Goal: Task Accomplishment & Management: Complete application form

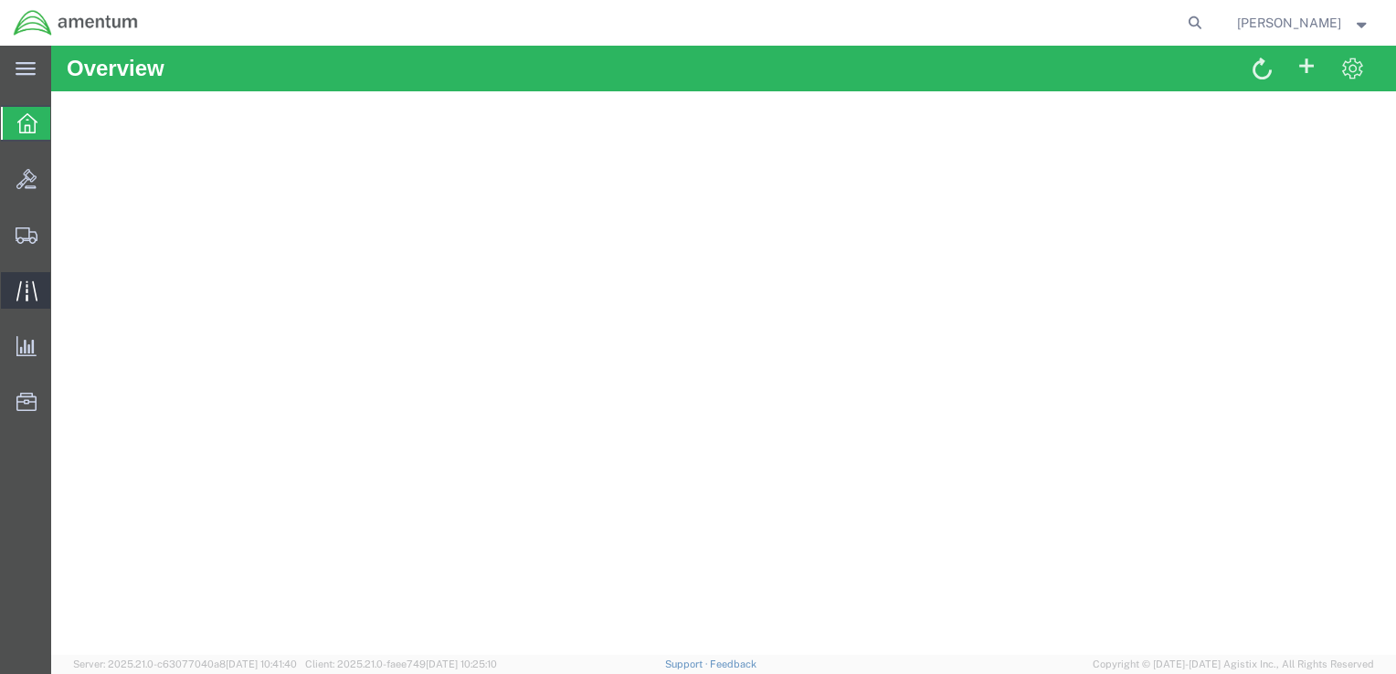
click at [27, 298] on icon at bounding box center [26, 290] width 21 height 21
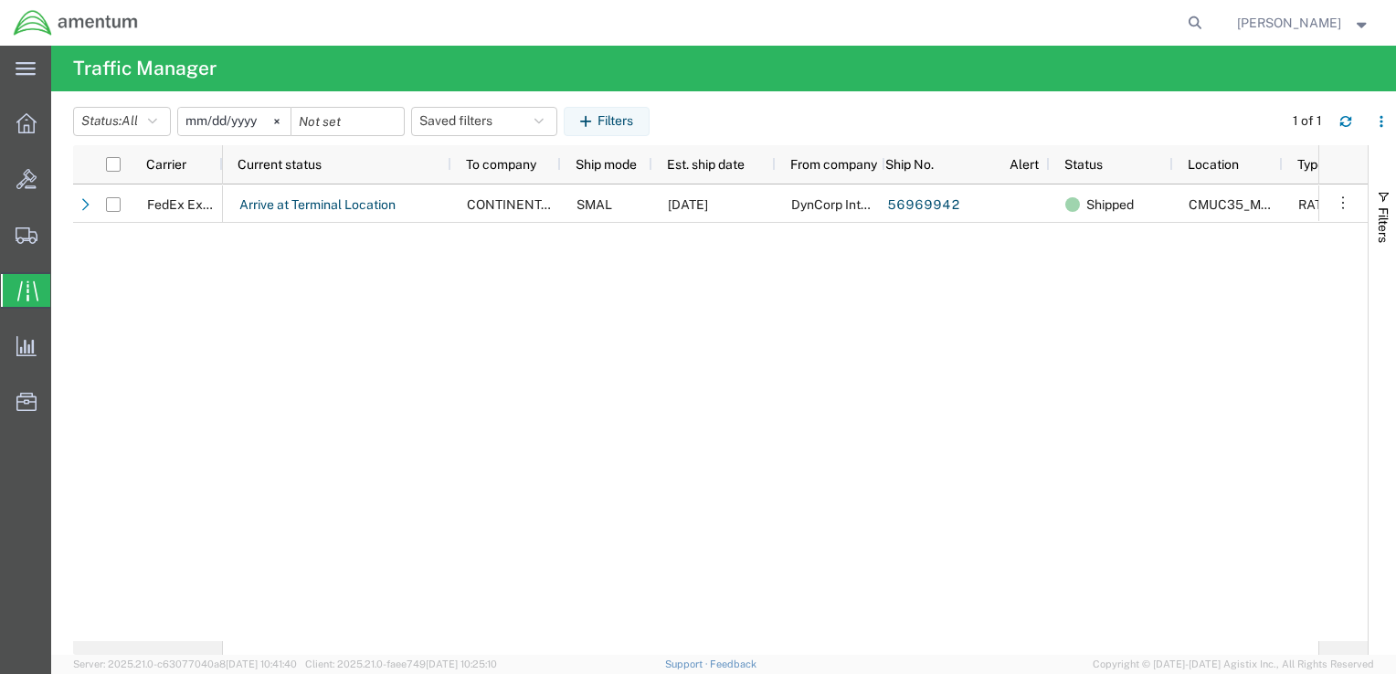
click at [378, 287] on div "Arrive at Terminal Location CONTINENTAL TESTING SMAL [DATE] DynCorp Internation…" at bounding box center [770, 413] width 1095 height 457
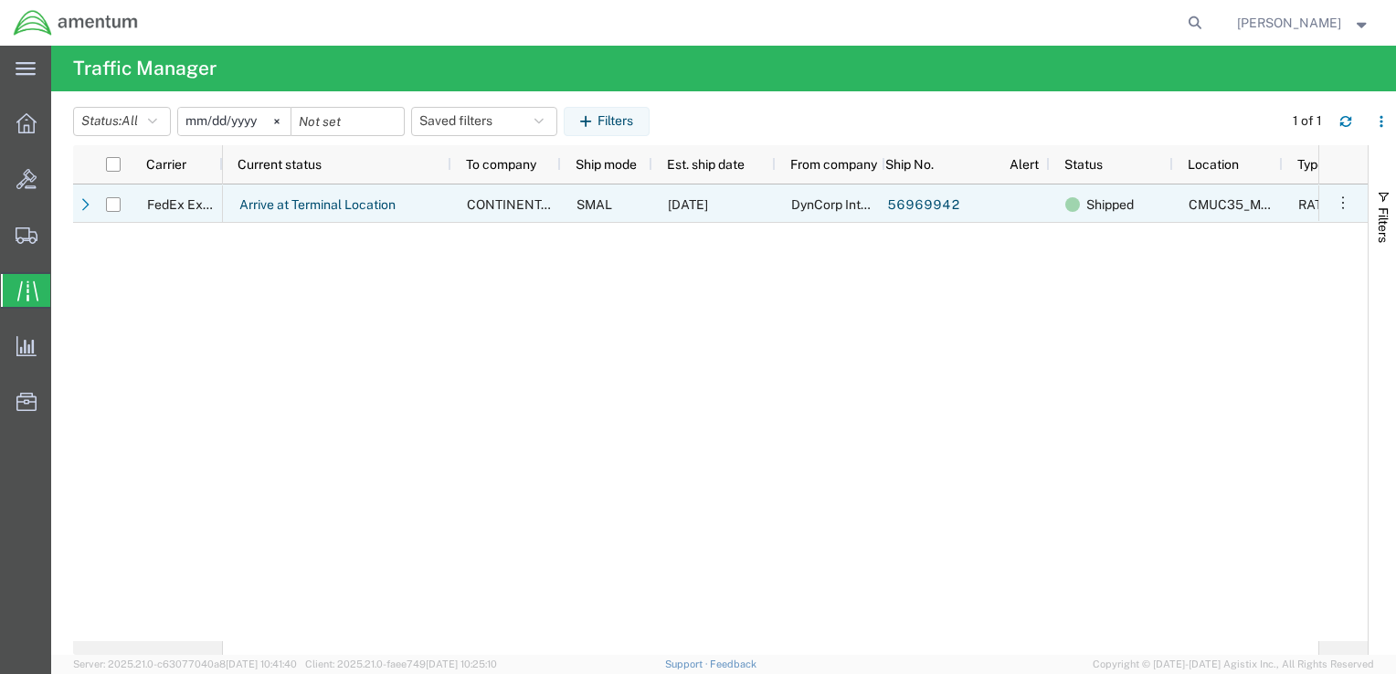
click at [435, 206] on div "Arrive at Terminal Location" at bounding box center [337, 204] width 228 height 38
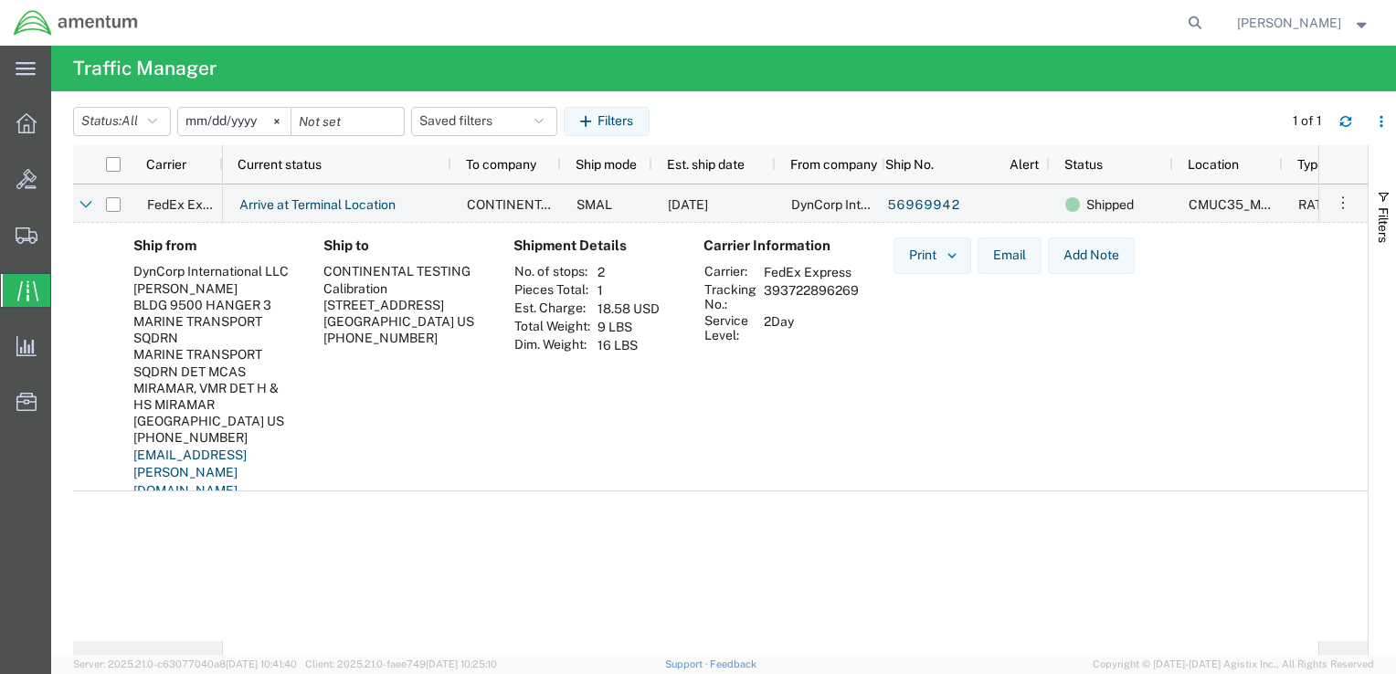
click at [800, 283] on td "393722896269" at bounding box center [811, 296] width 108 height 31
click at [575, 328] on th "Total Weight:" at bounding box center [552, 327] width 78 height 18
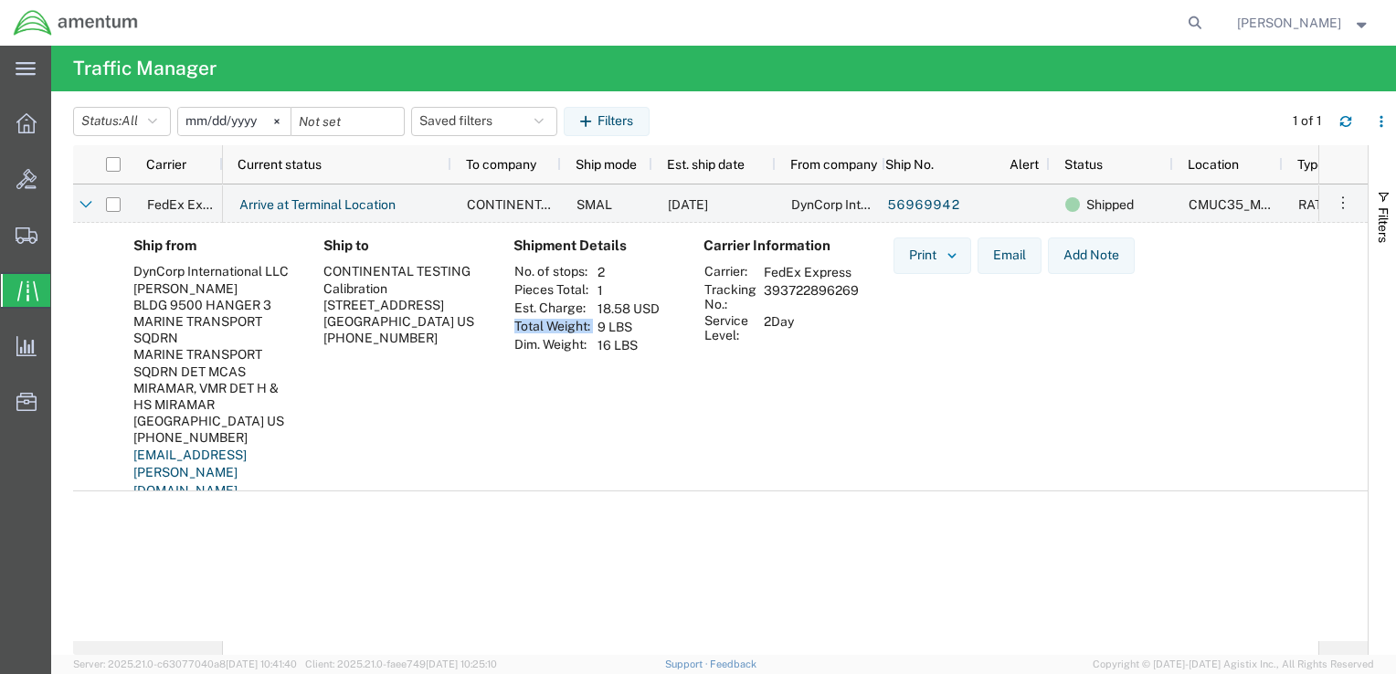
click at [575, 328] on th "Total Weight:" at bounding box center [552, 327] width 78 height 18
drag, startPoint x: 575, startPoint y: 328, endPoint x: 577, endPoint y: 359, distance: 31.2
click at [577, 359] on div "Shipment Details No. of stops: 2 Pieces Total: 1 Est. Charge: 18.58 USD Total W…" at bounding box center [594, 376] width 190 height 276
click at [0, 0] on span "Shipment Manager" at bounding box center [0, 0] width 0 height 0
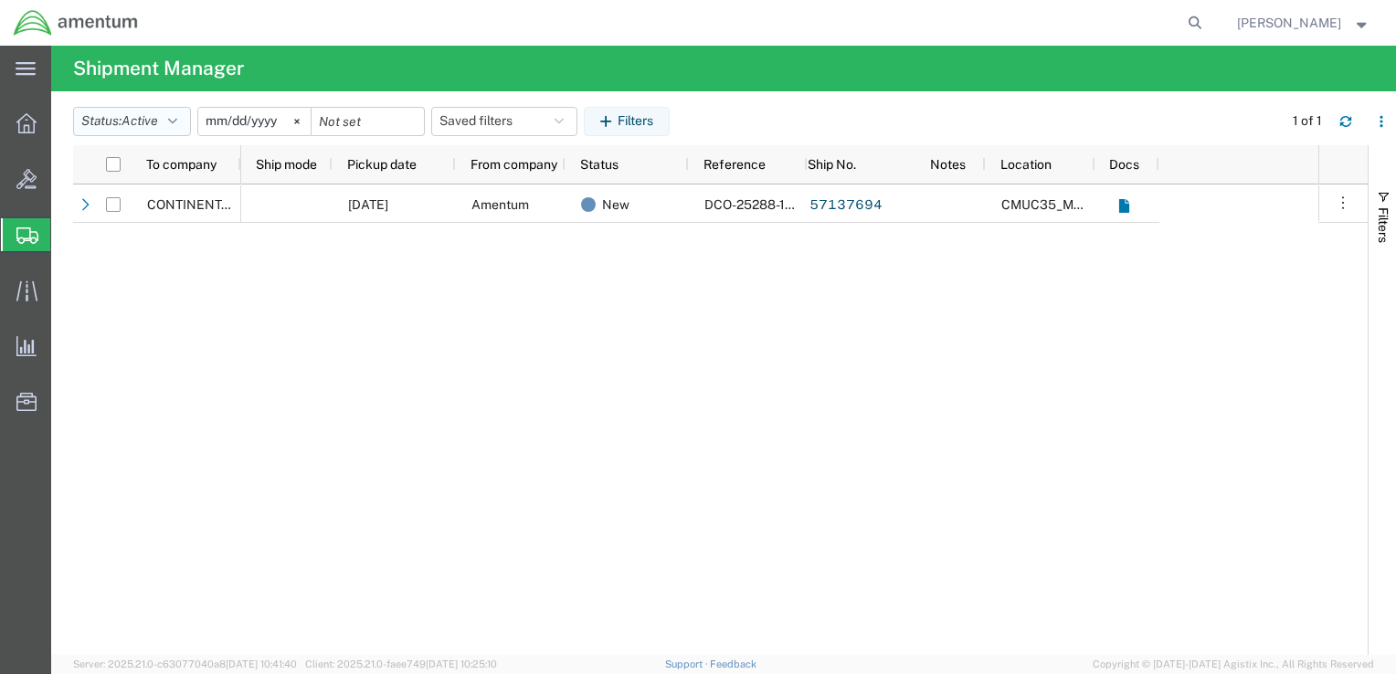
click at [173, 122] on icon "button" at bounding box center [172, 121] width 9 height 13
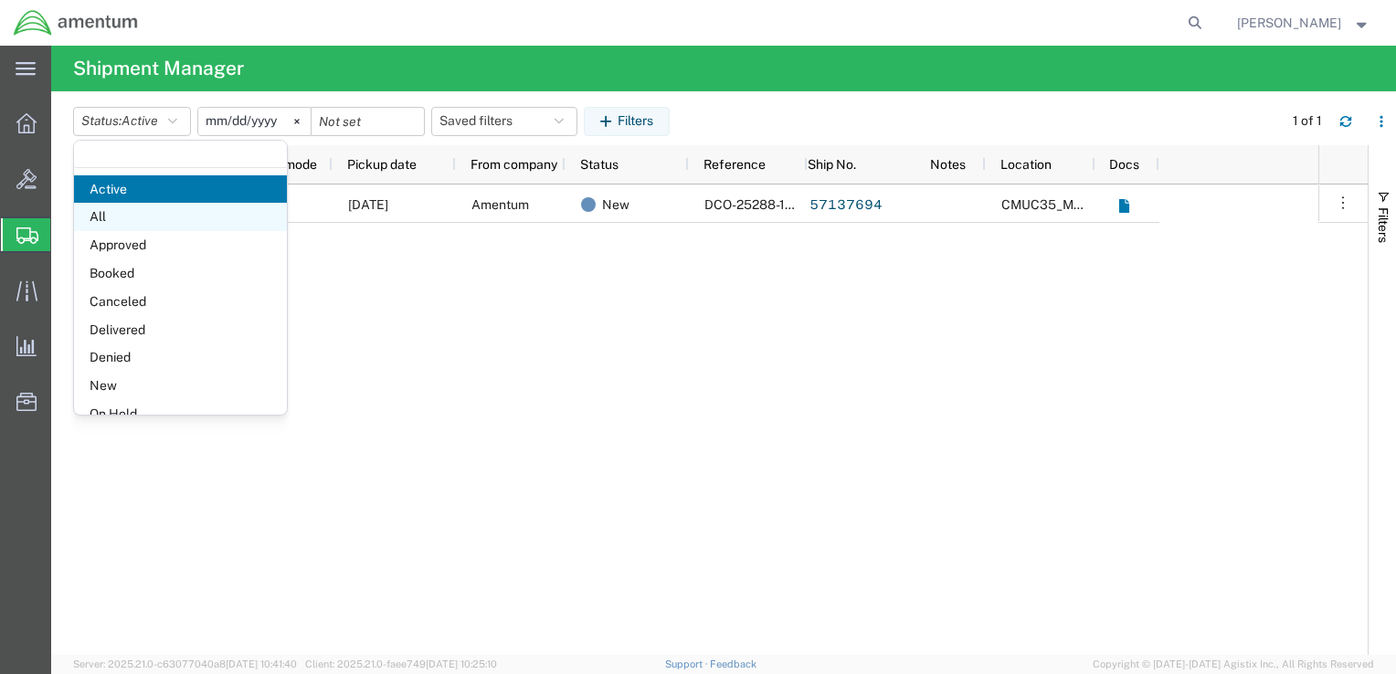
click at [158, 217] on span "All" at bounding box center [180, 217] width 213 height 28
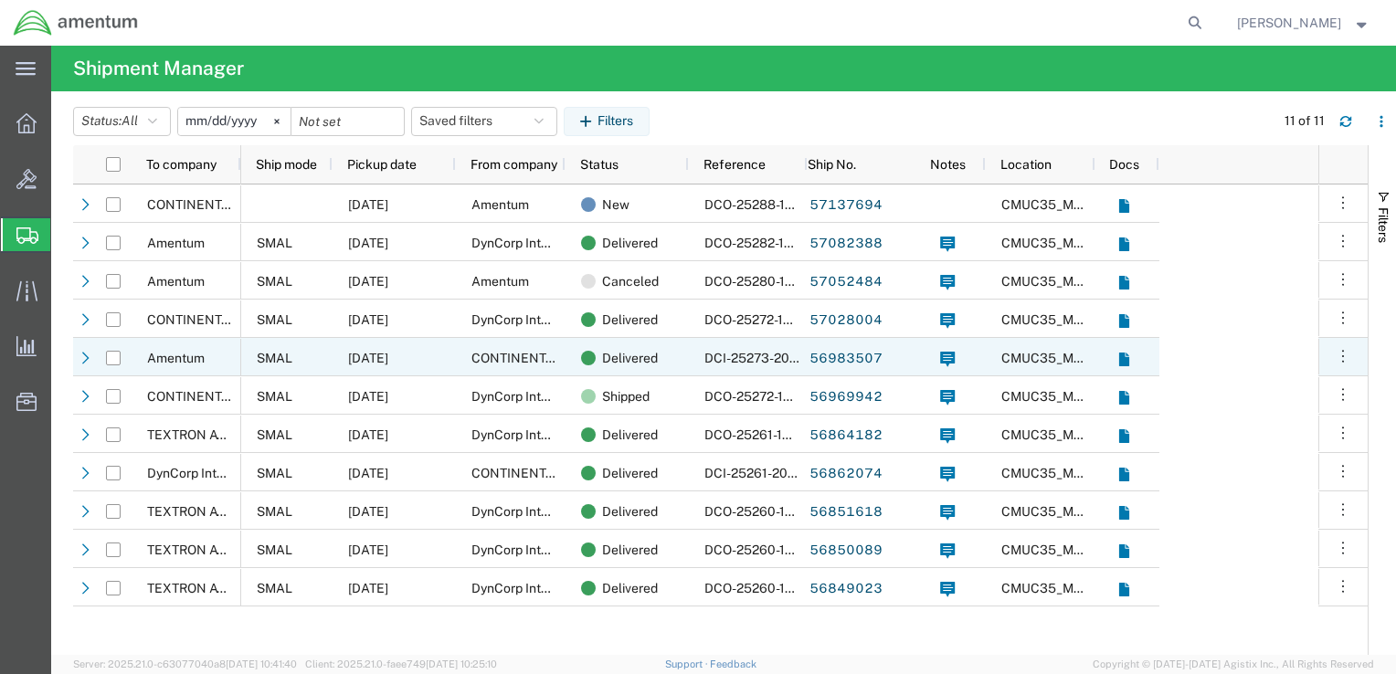
click at [548, 364] on span "CONTINENTAL TESTING" at bounding box center [544, 358] width 147 height 15
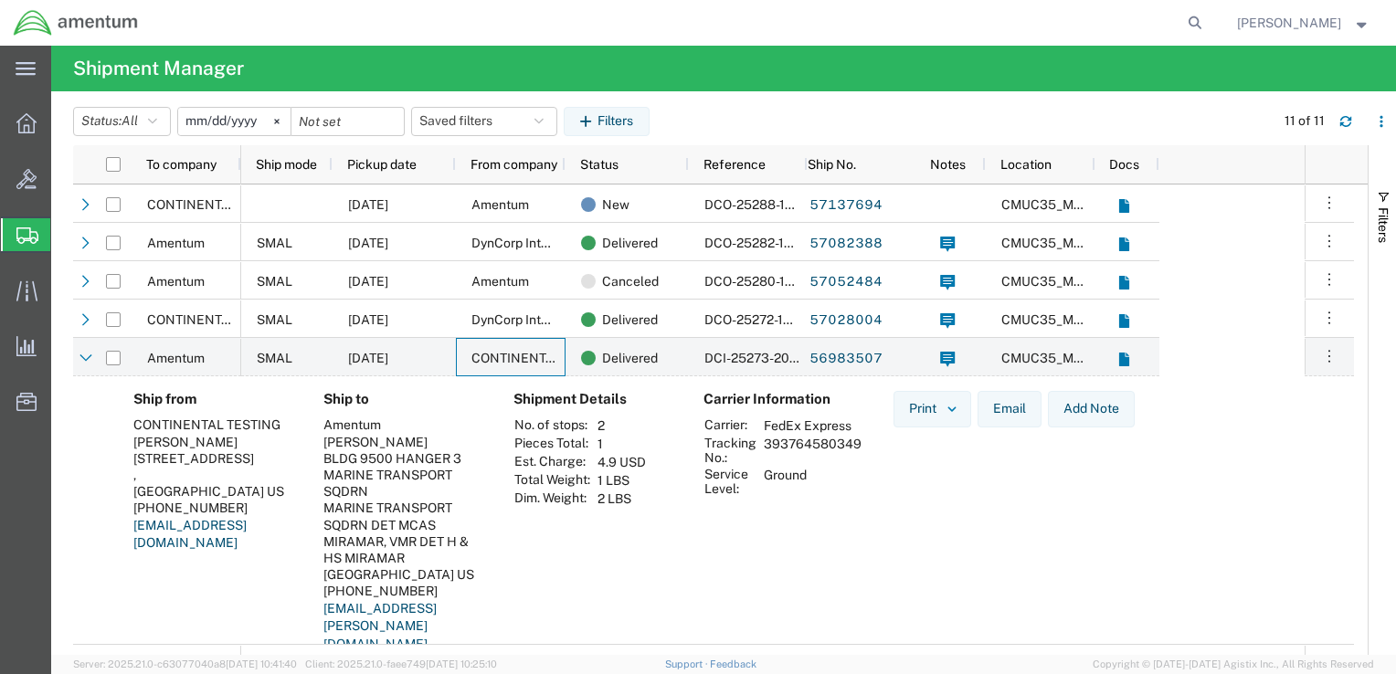
click at [800, 442] on td "393764580349" at bounding box center [812, 450] width 111 height 31
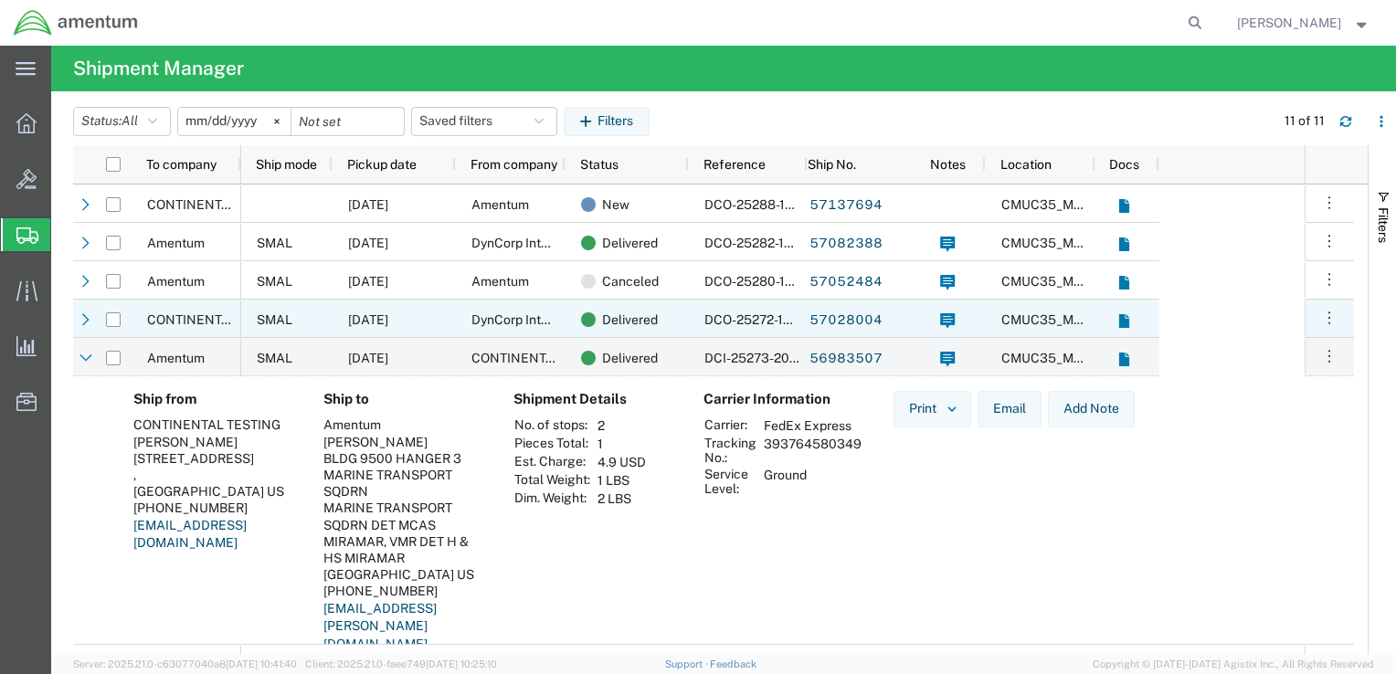
click at [452, 328] on div "[DATE]" at bounding box center [394, 319] width 123 height 38
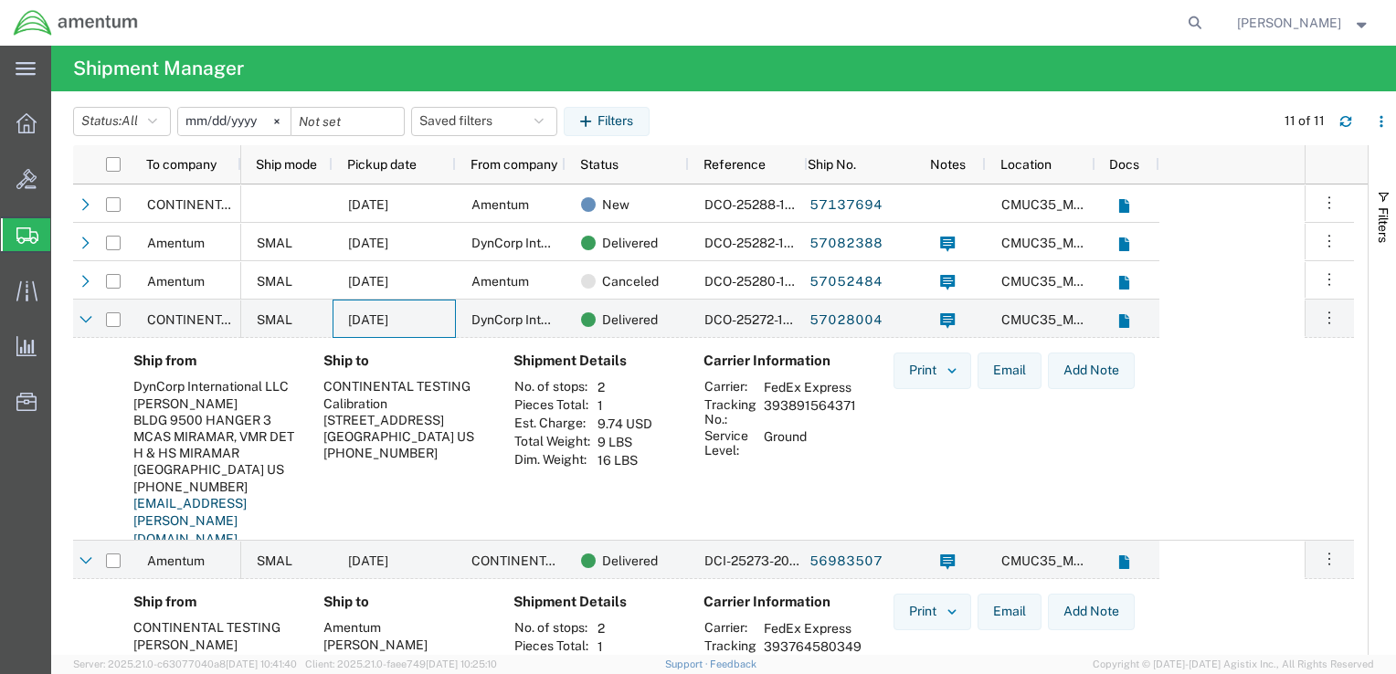
click at [797, 407] on td "393891564371" at bounding box center [809, 411] width 105 height 31
click at [442, 325] on div "[DATE]" at bounding box center [394, 319] width 123 height 38
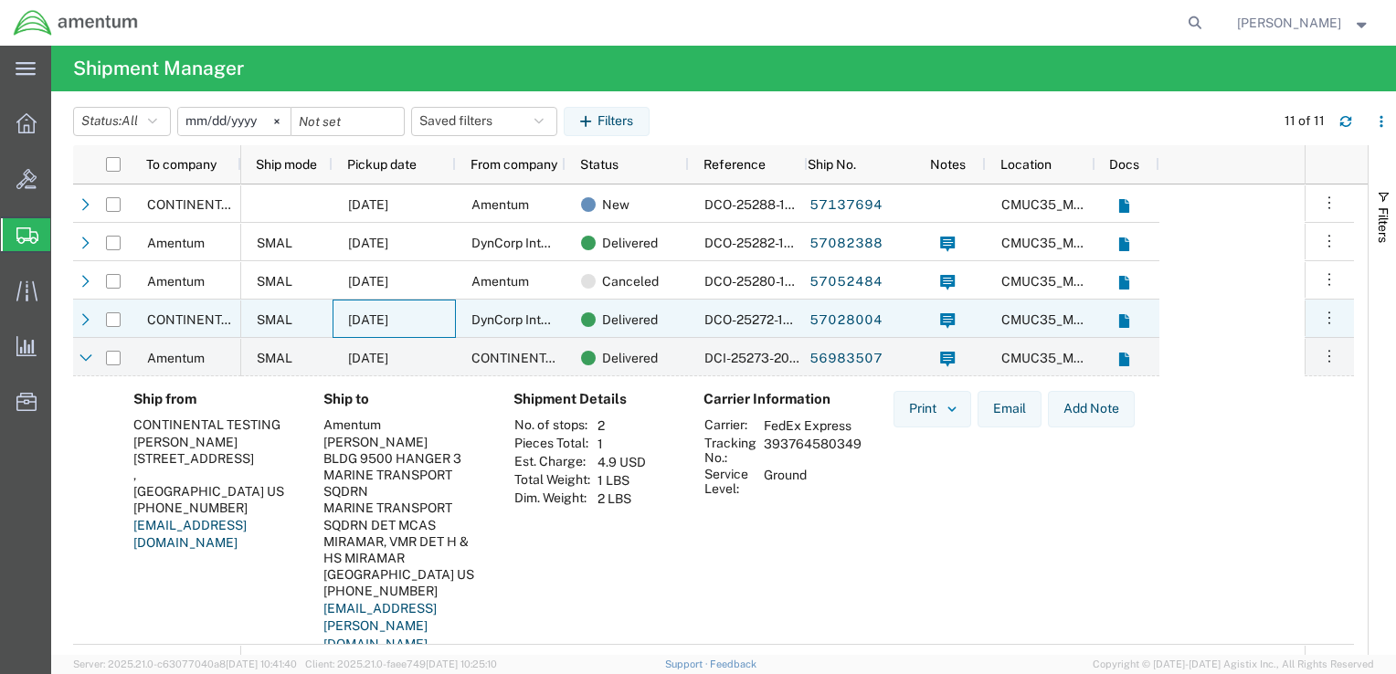
click at [442, 325] on div "[DATE]" at bounding box center [394, 319] width 123 height 38
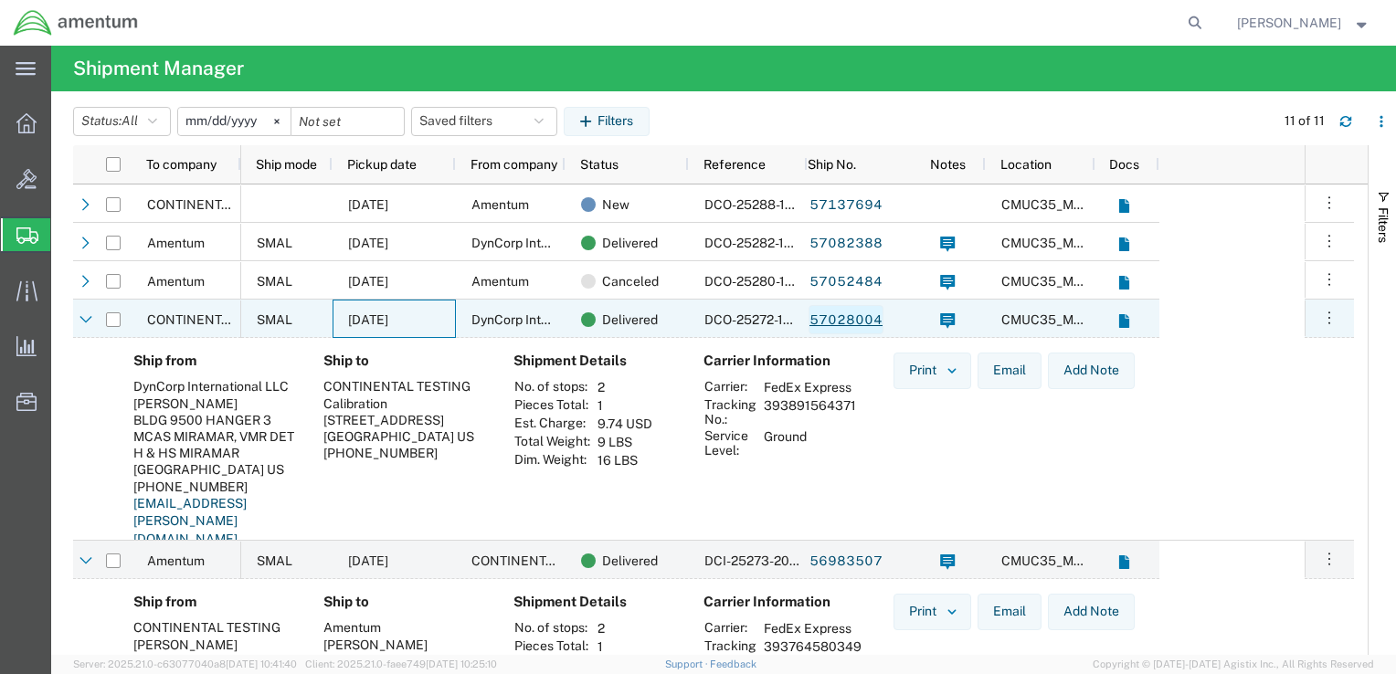
click at [828, 319] on link "57028004" at bounding box center [845, 319] width 75 height 29
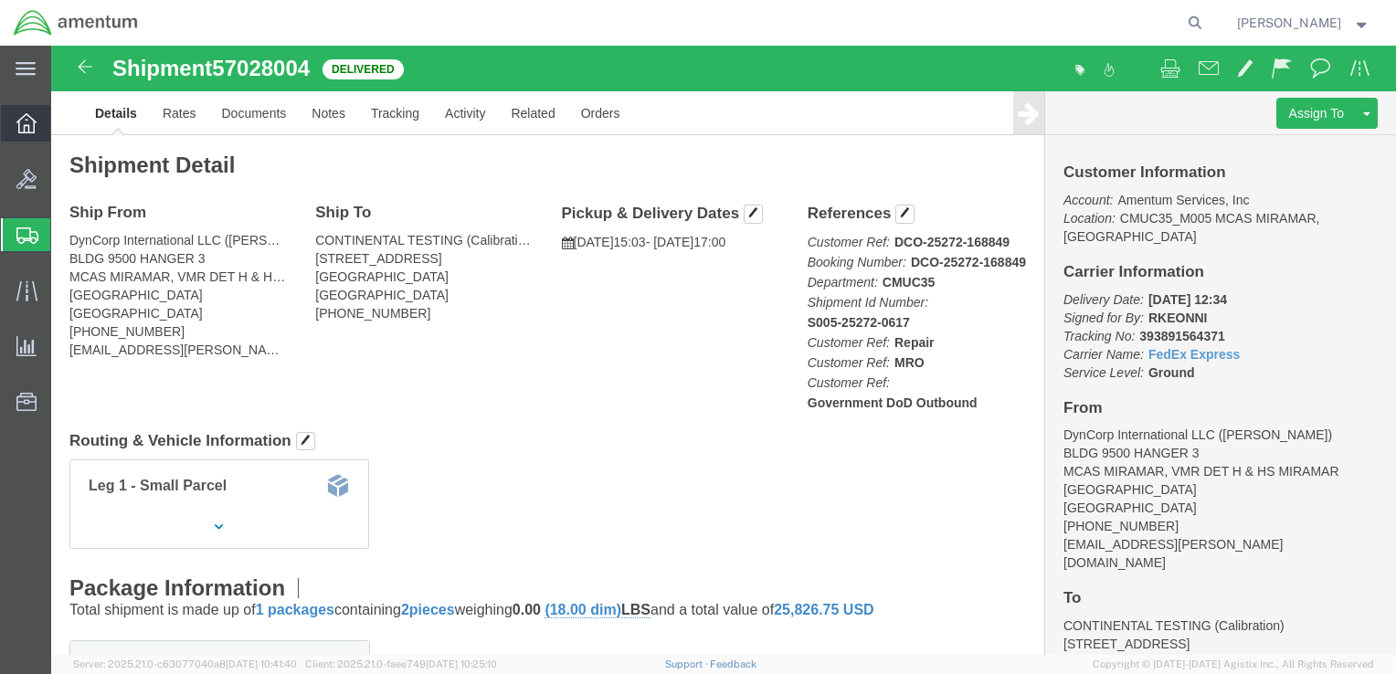
click at [26, 122] on icon at bounding box center [26, 123] width 20 height 20
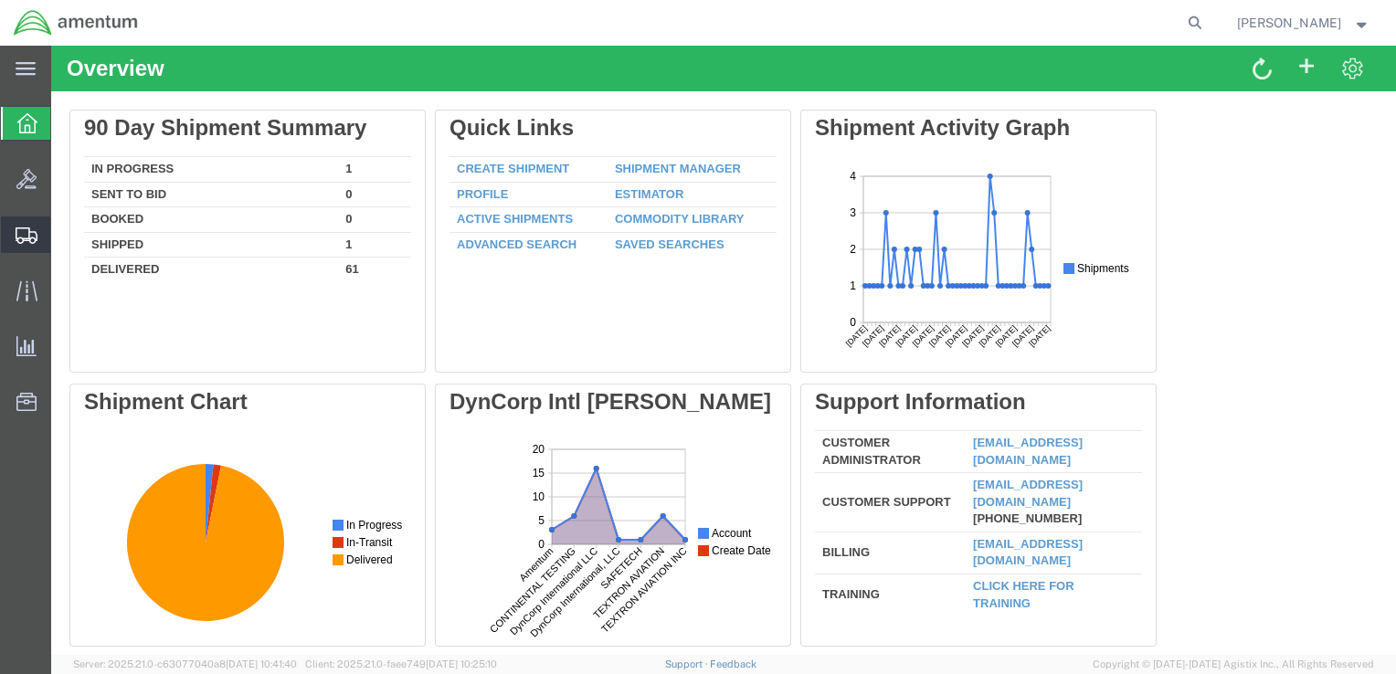
click at [0, 0] on span "Shipment Manager" at bounding box center [0, 0] width 0 height 0
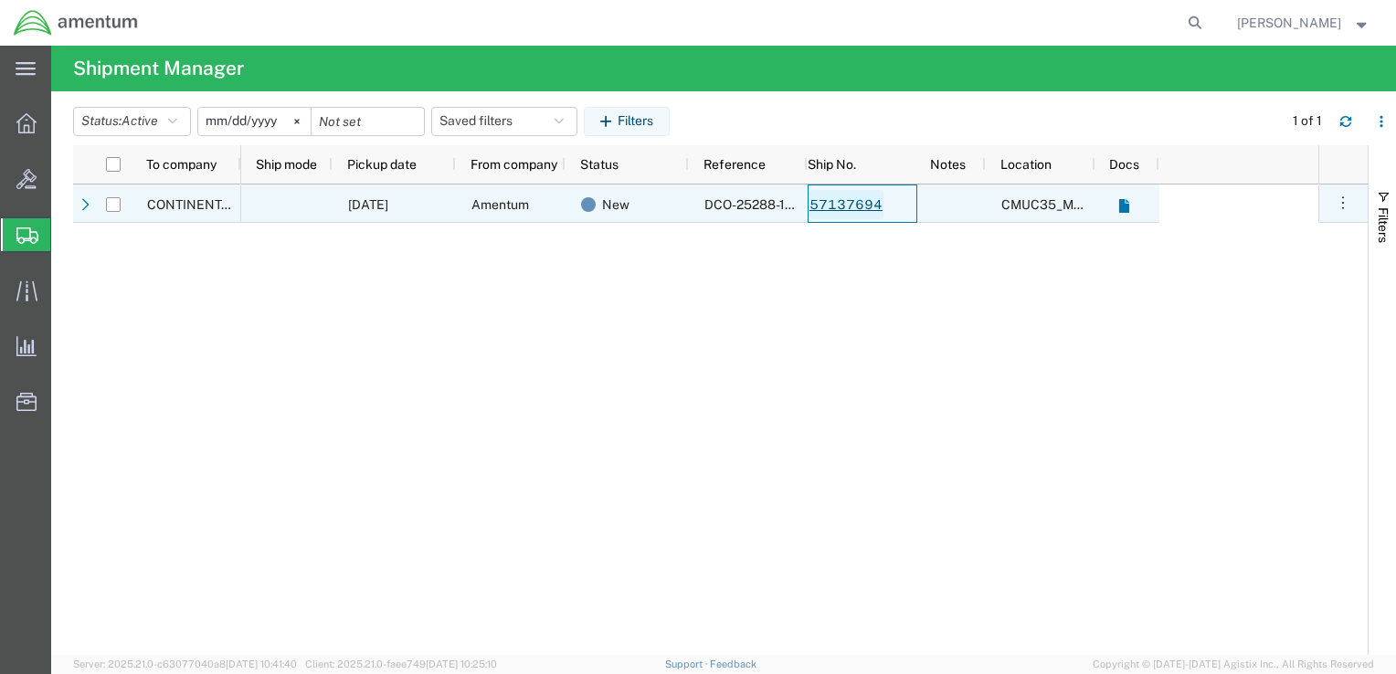
click at [831, 208] on link "57137694" at bounding box center [845, 204] width 75 height 29
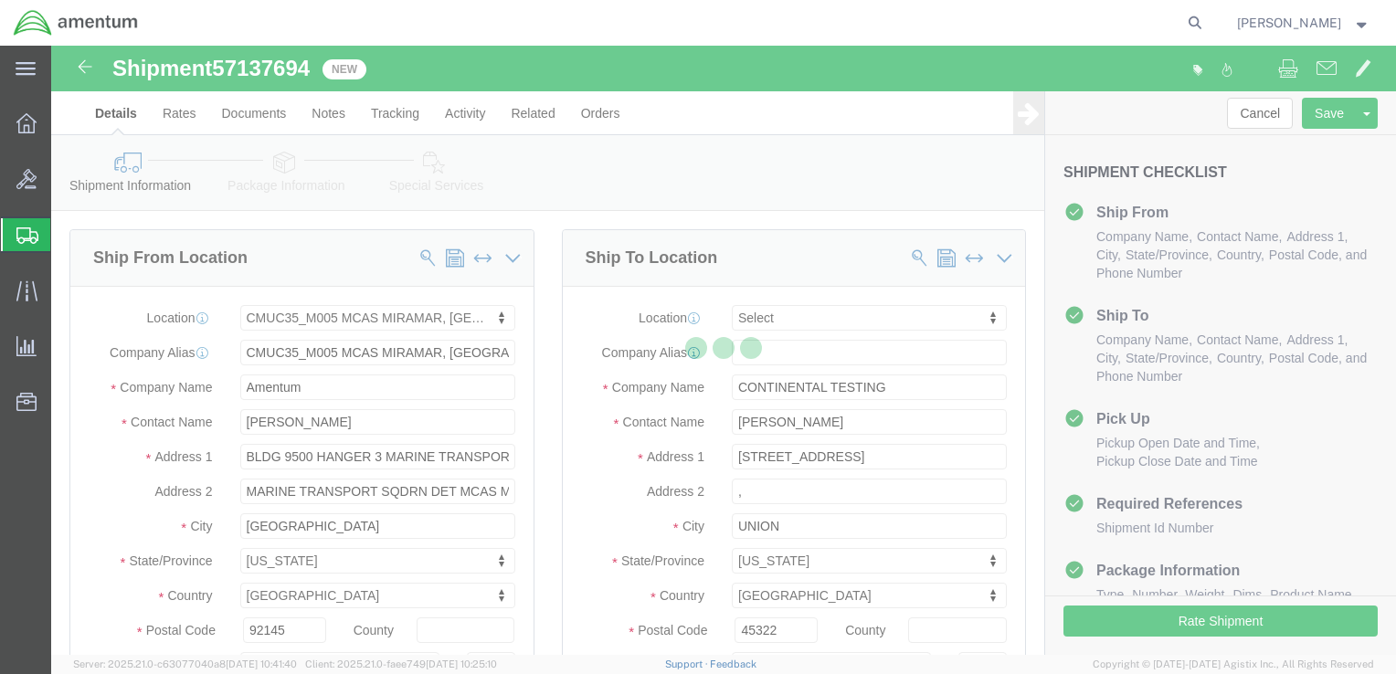
select select "42653"
select select
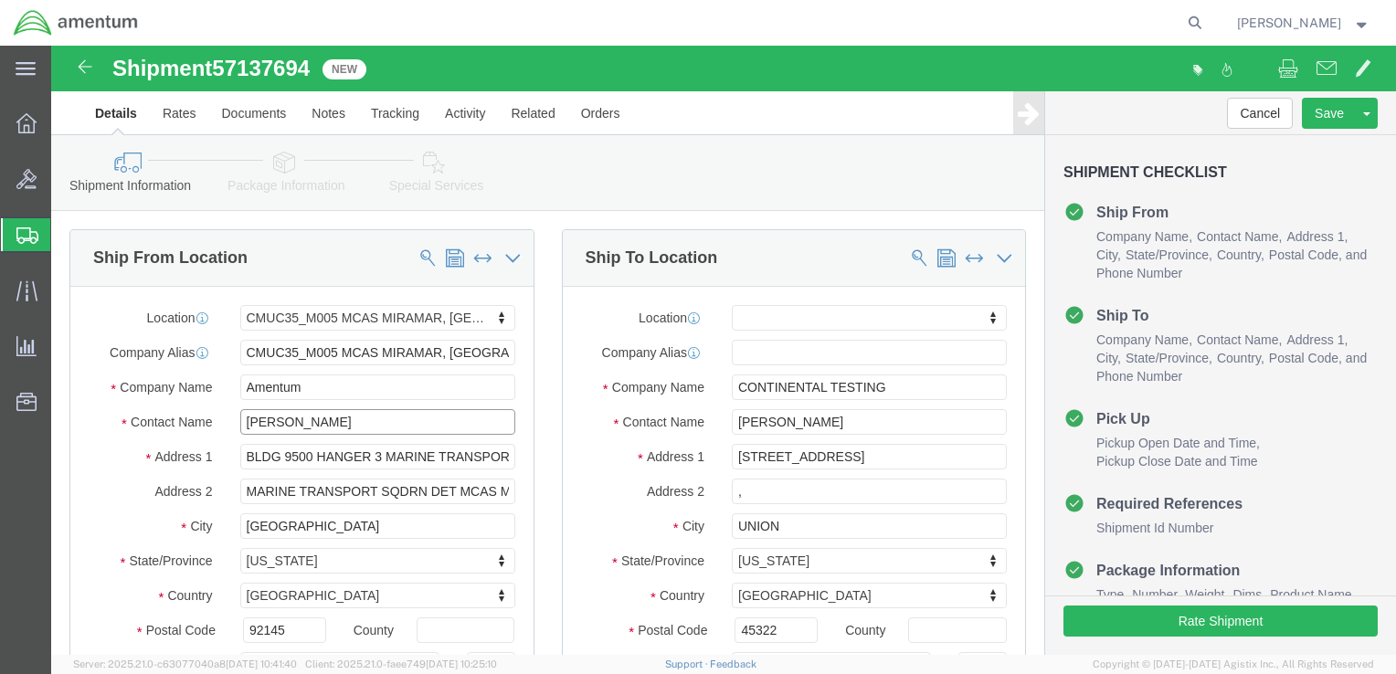
click input "[PERSON_NAME]"
type input "ben"
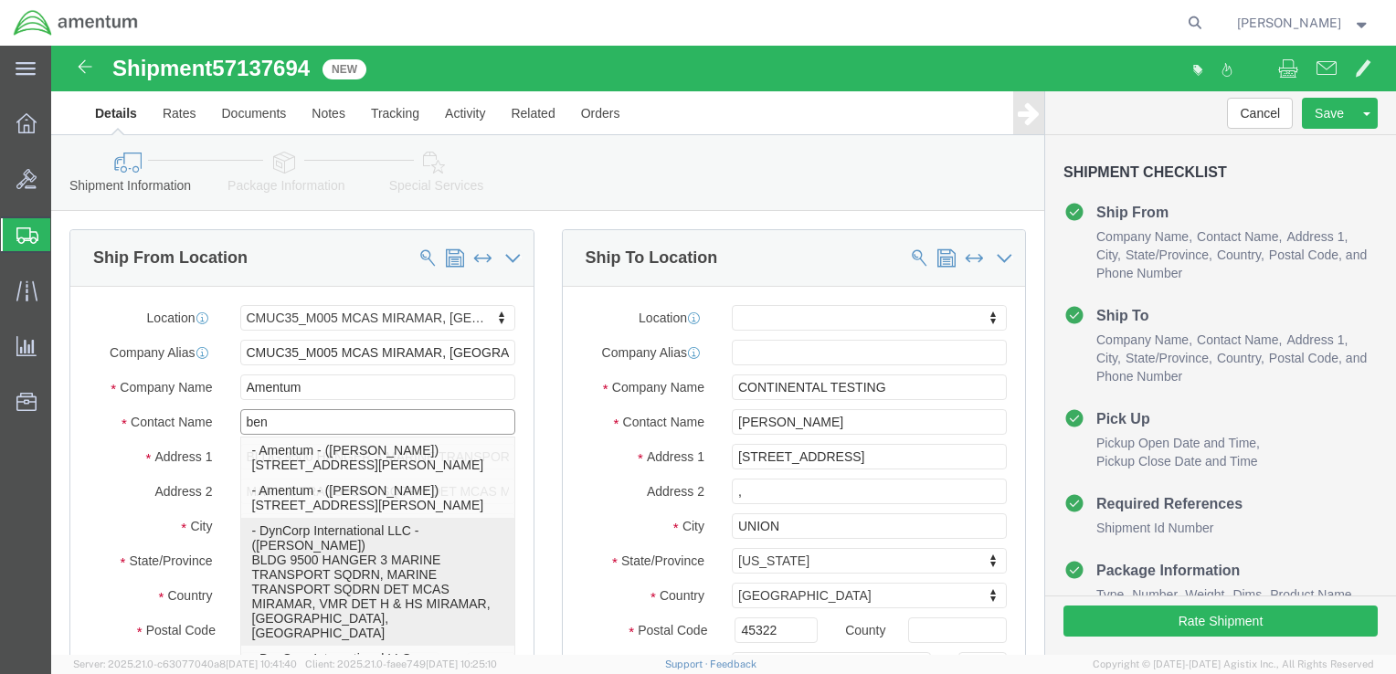
click p "- DynCorp International LLC - ([PERSON_NAME]) BLDG 9500 HANGER 3 MARINE TRANSPO…"
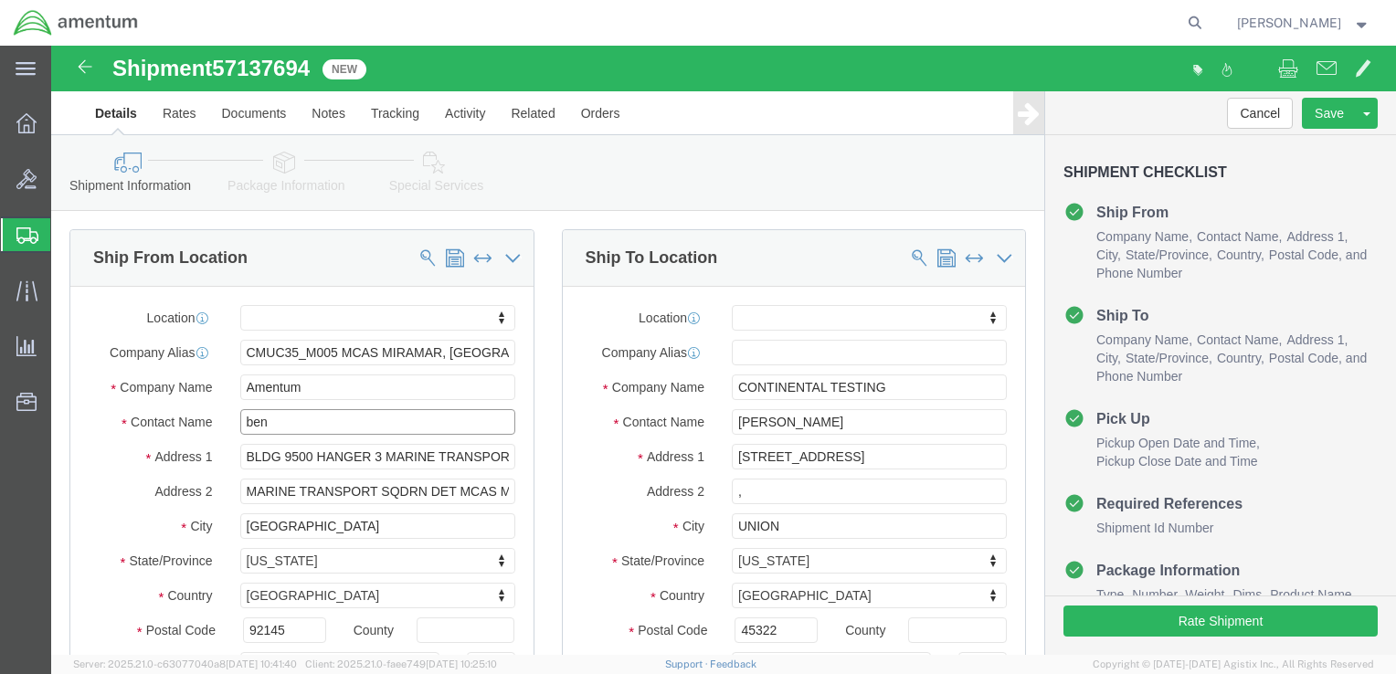
select select
select select "CA"
type input "[EMAIL_ADDRESS][PERSON_NAME][DOMAIN_NAME]"
checkbox input "true"
type input "DynCorp International LLC"
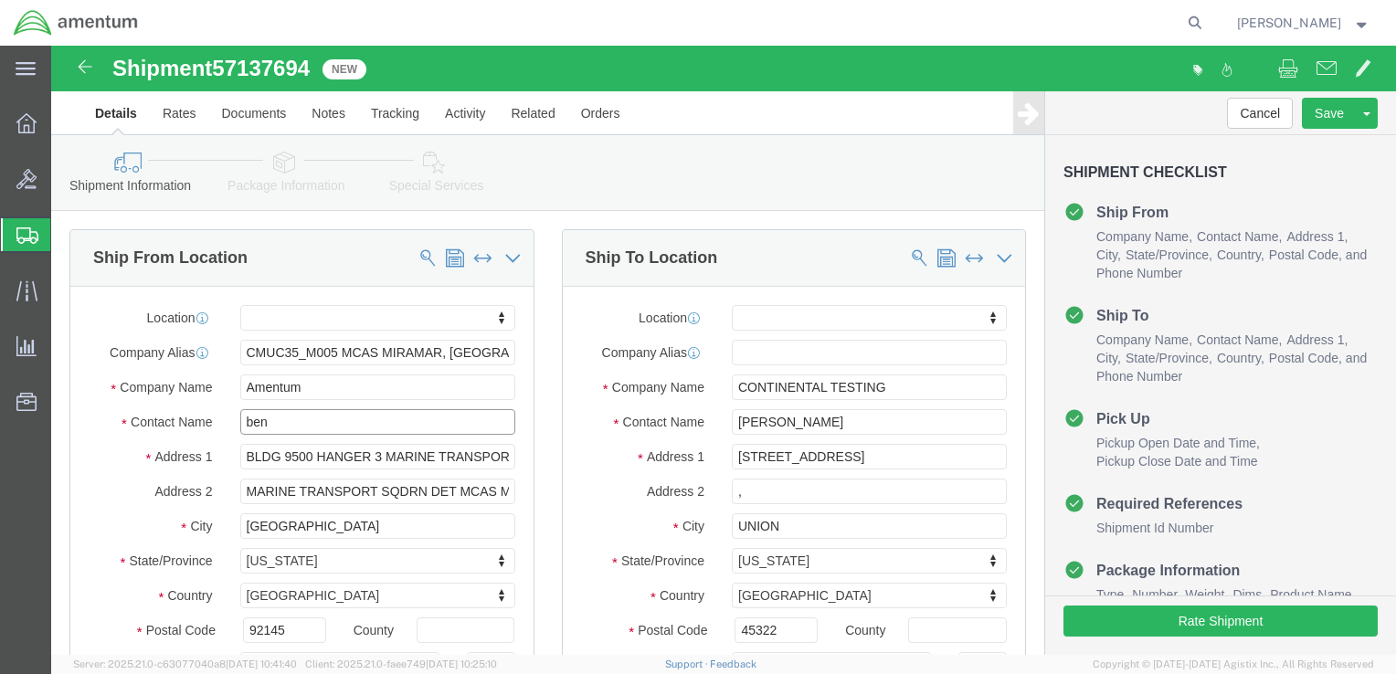
type input "[PERSON_NAME]"
drag, startPoint x: 329, startPoint y: 409, endPoint x: 506, endPoint y: 409, distance: 177.2
click div "Ship From Location Location My Profile Location [PHONE_NUMBER] [PHONE_NUMBER] […"
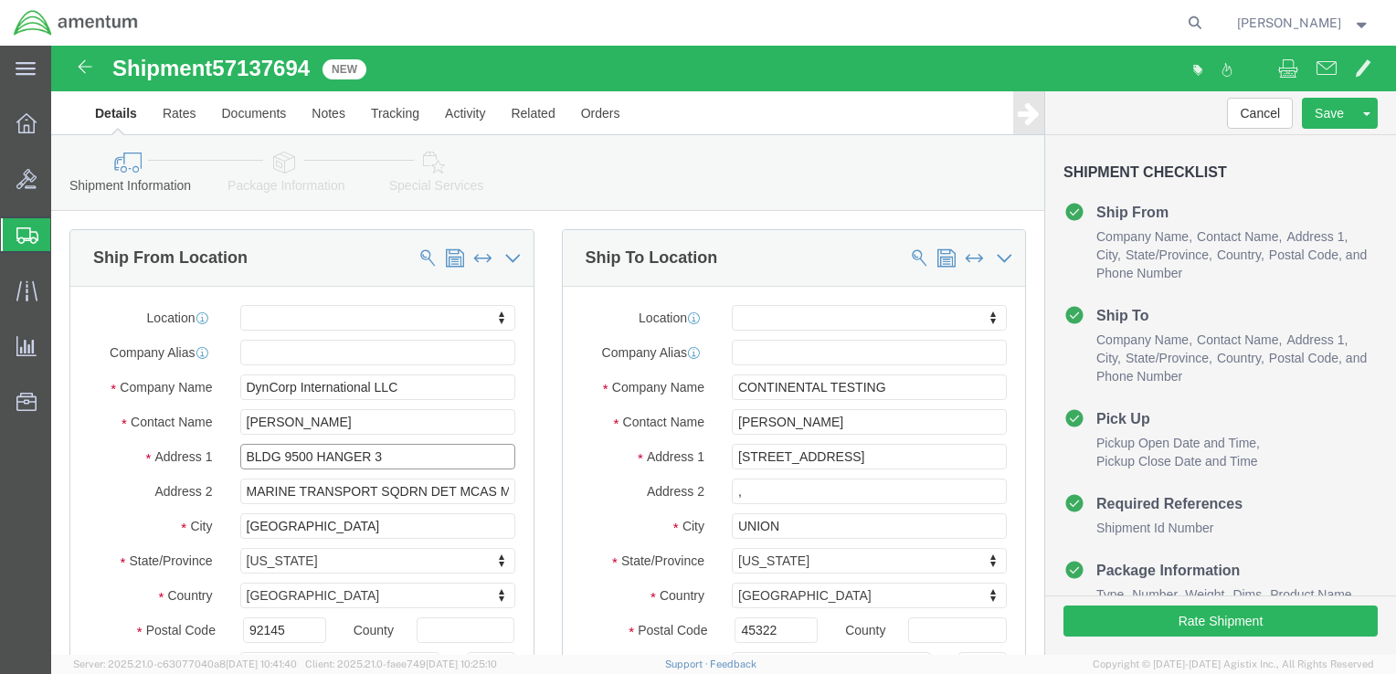
scroll to position [0, 0]
type input "BLDG 9500 HANGER 3"
select select
drag, startPoint x: 405, startPoint y: 446, endPoint x: 461, endPoint y: 382, distance: 85.4
click div "Address 2 MARINE TRANSPORT SQDRN DET MCAS MIRAMAR, VMR DET H & HS MIRAMAR"
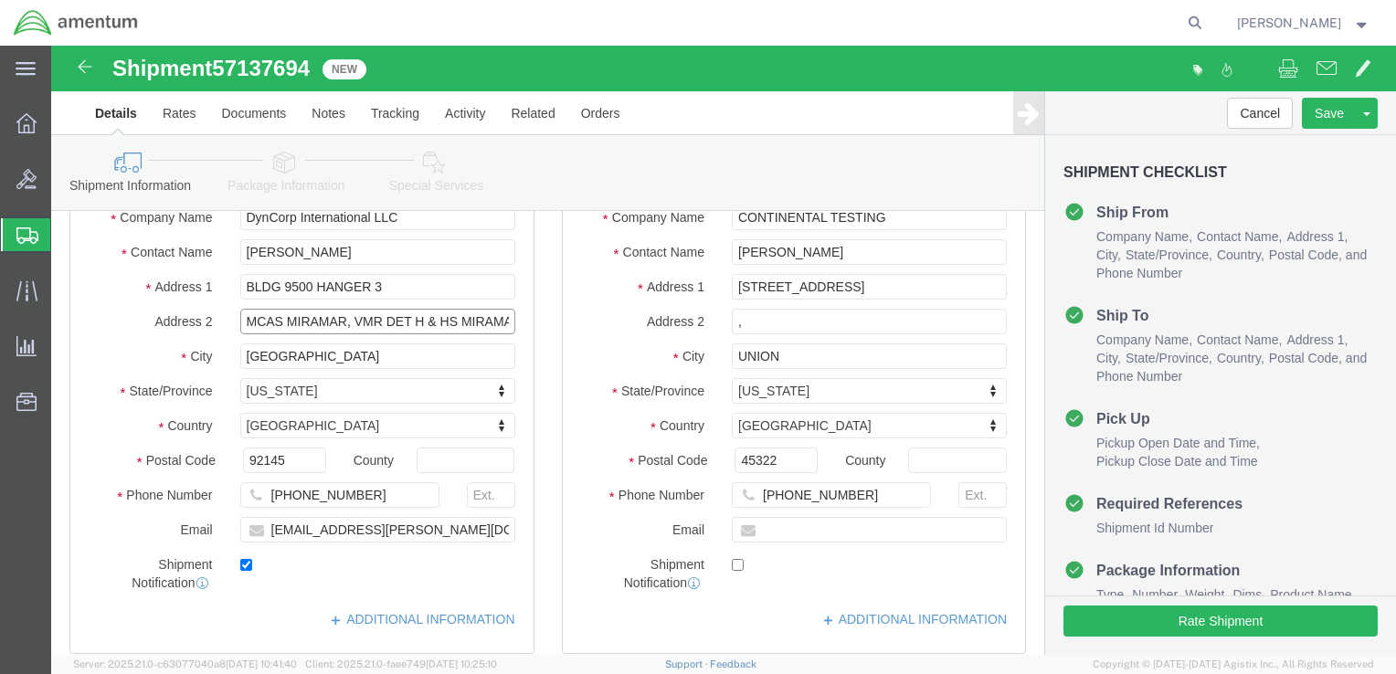
scroll to position [153, 0]
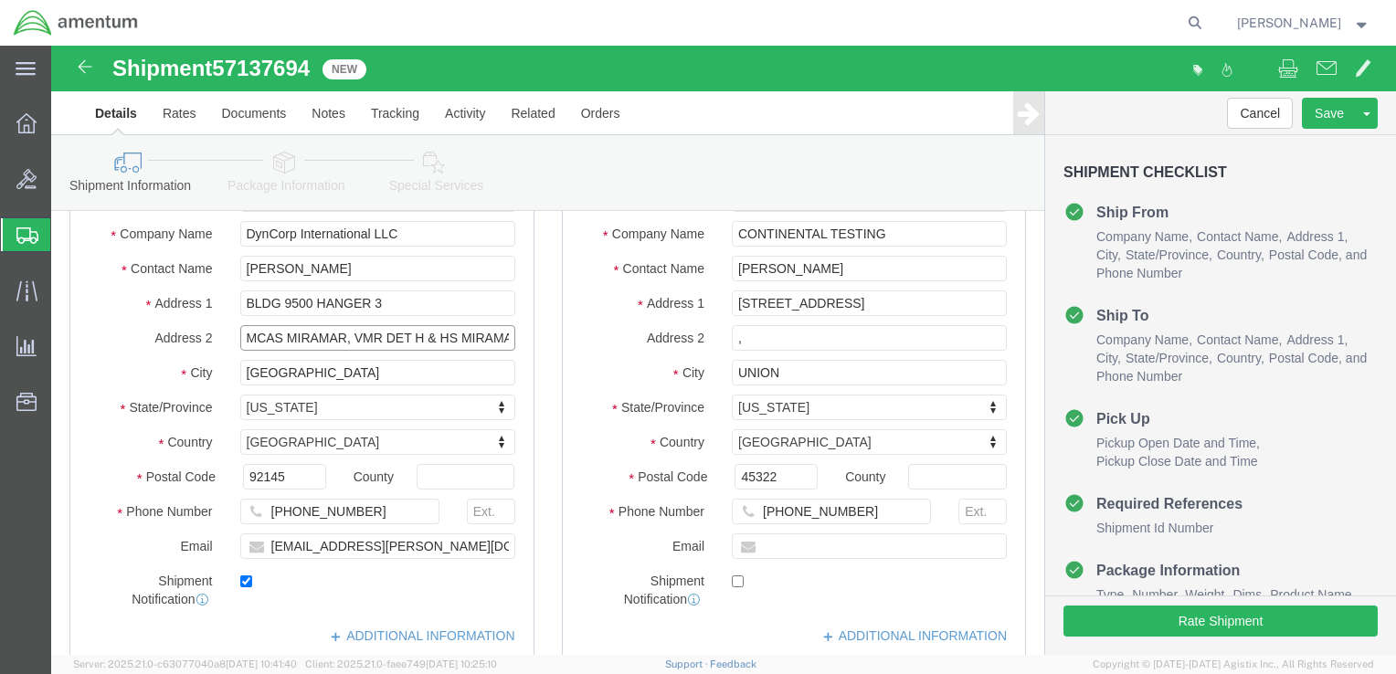
type input "MCAS MIRAMAR, VMR DET H & HS MIRAMAR"
click div "Location My Profile Location [PHONE_NUMBER] [PHONE_NUMBER] [PHONE_NUMBER] [PHON…"
click input ","
click input "[PERSON_NAME]"
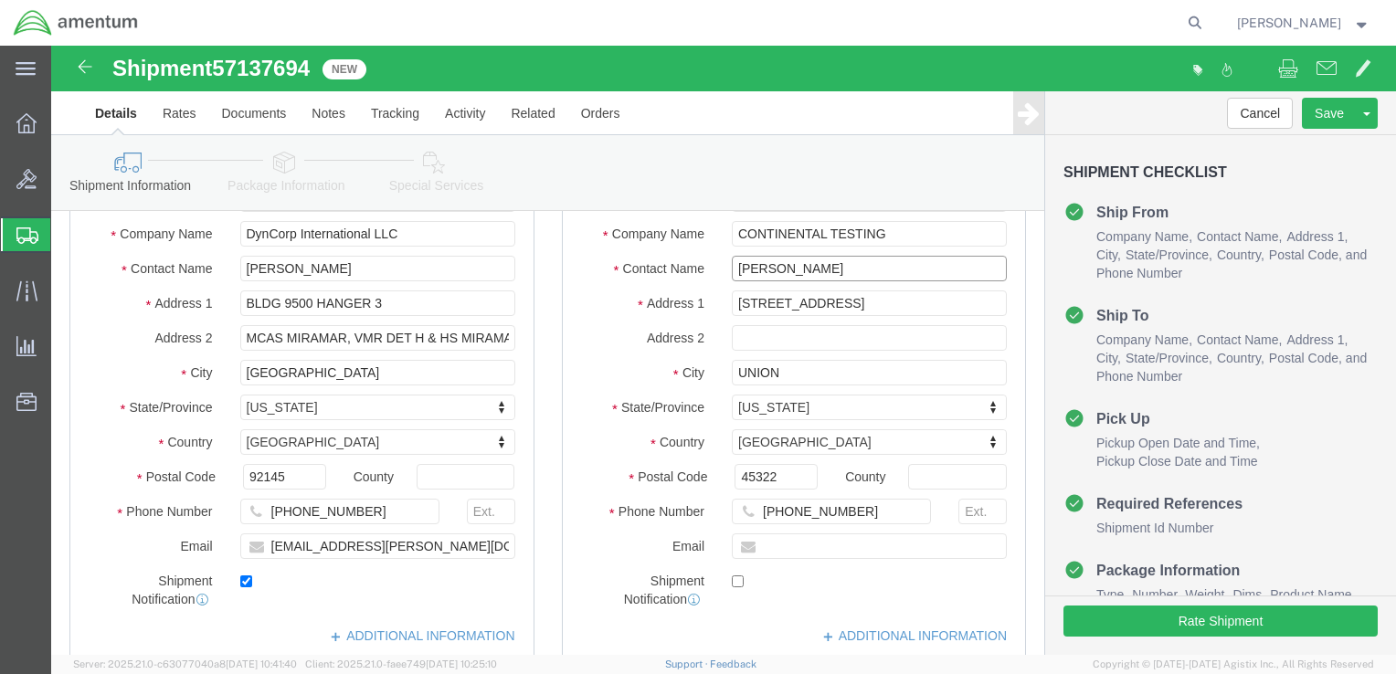
click input "[PERSON_NAME]"
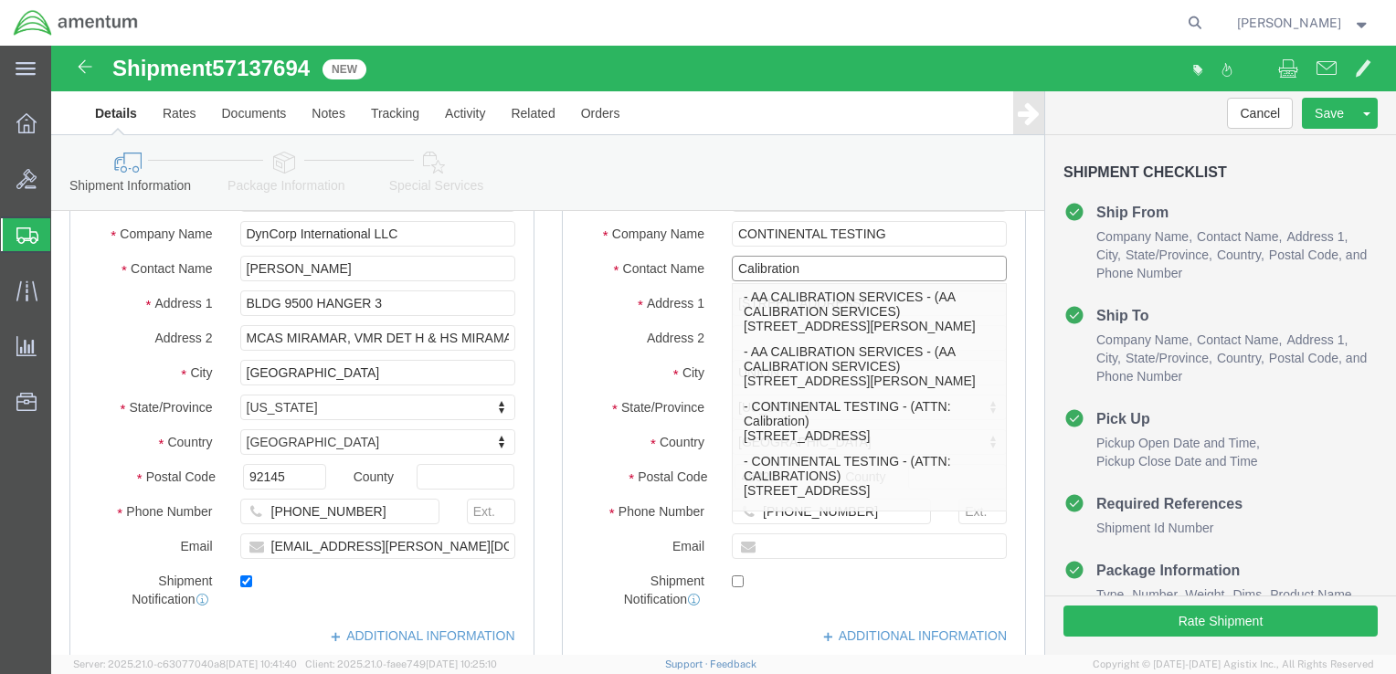
type input "Calibration"
click label "Email"
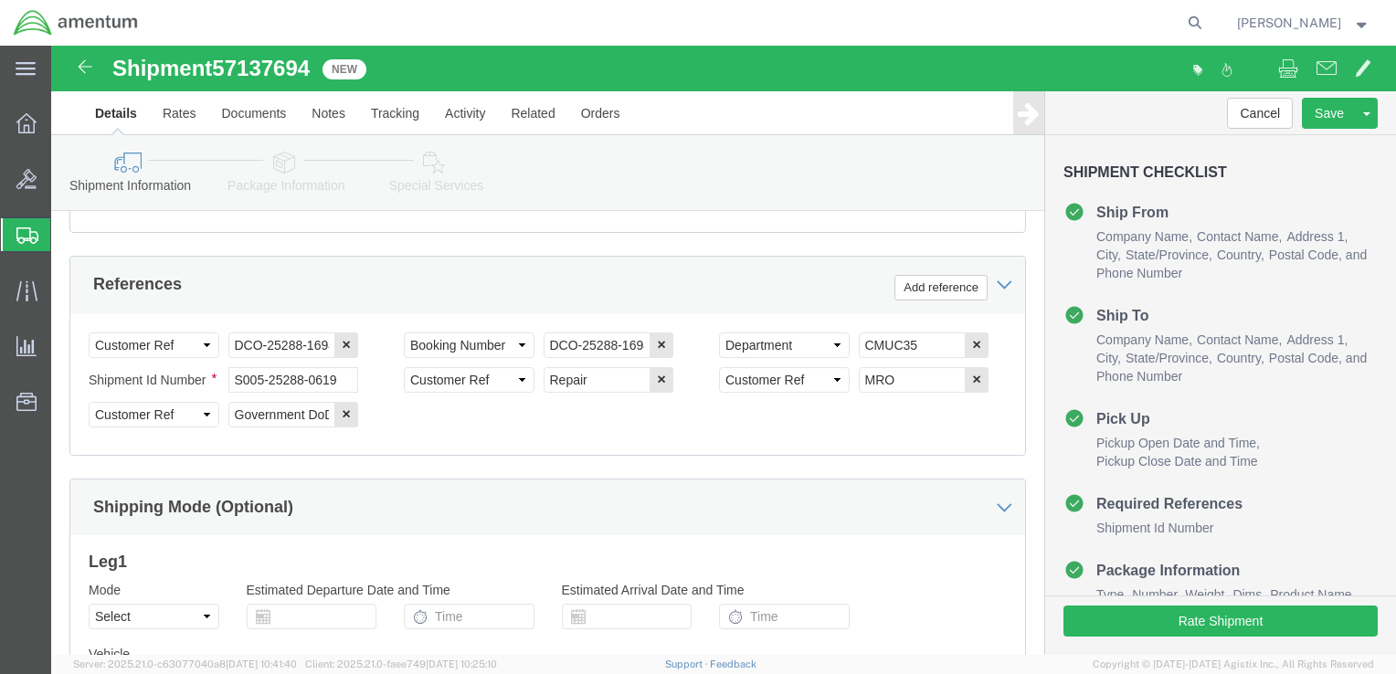
scroll to position [1044, 0]
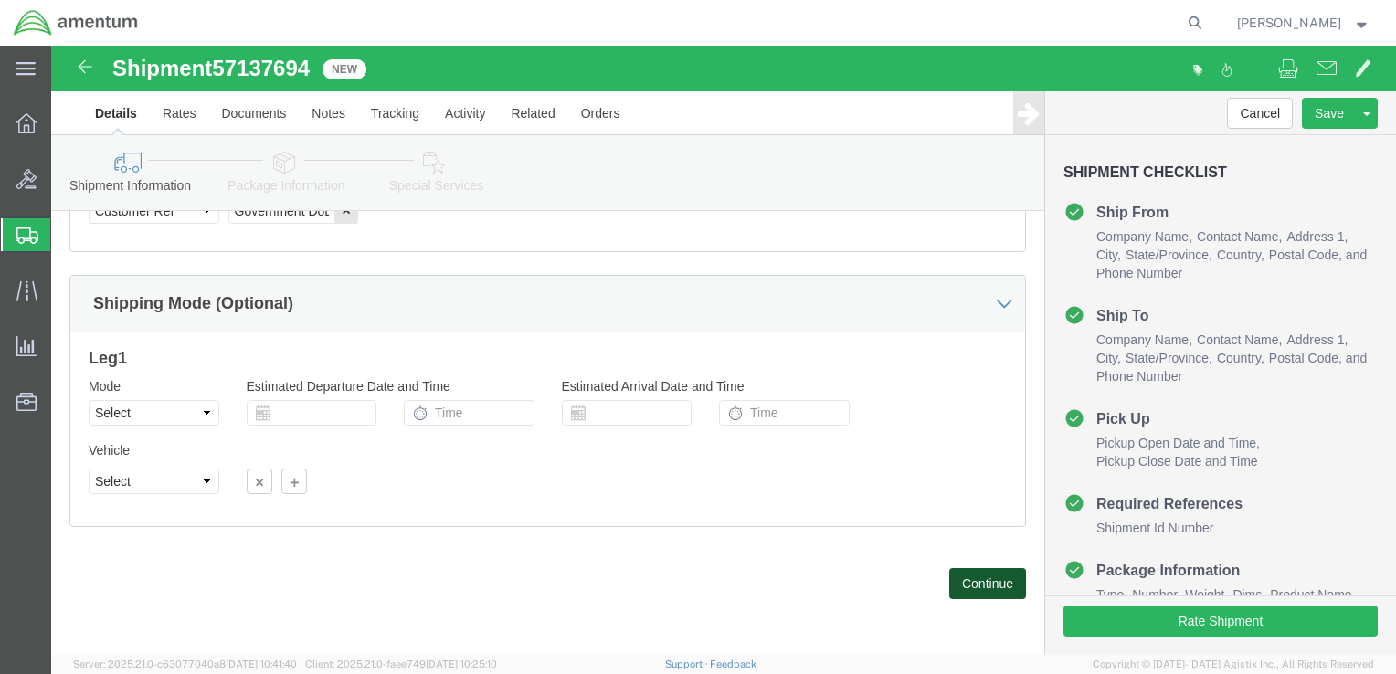
click button "Continue"
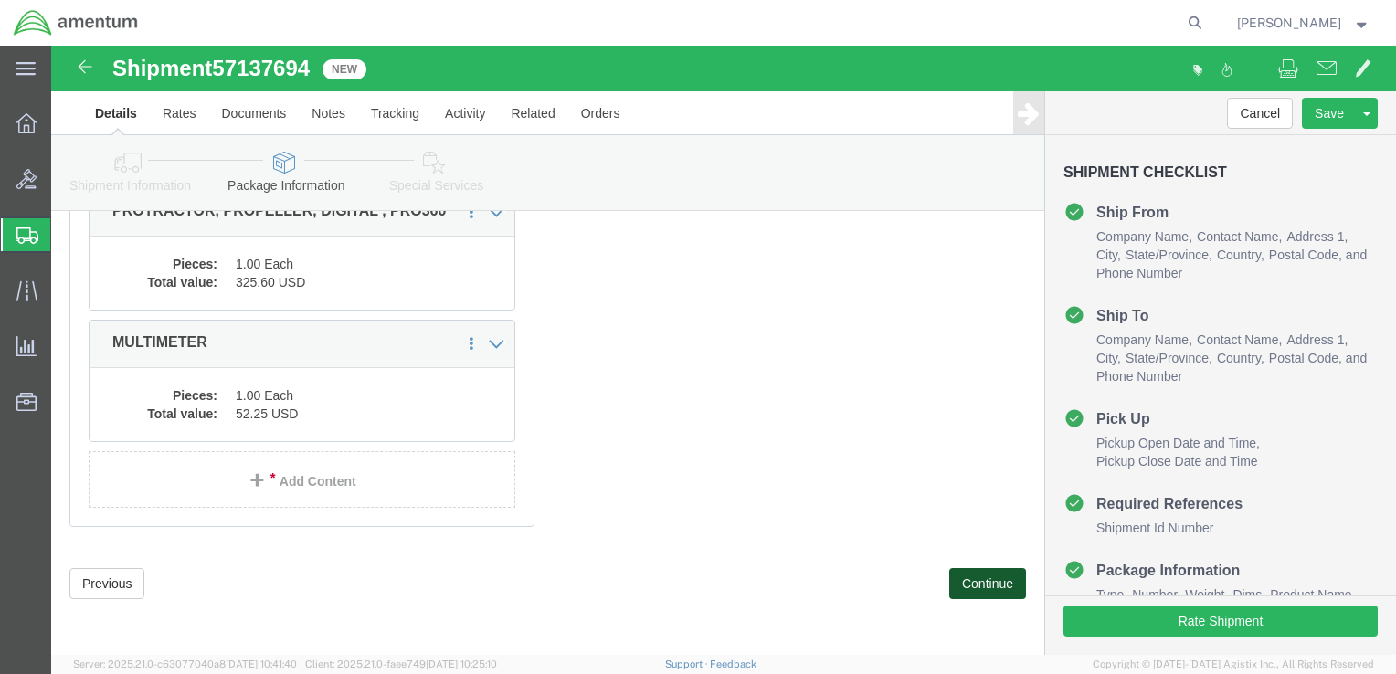
scroll to position [233, 0]
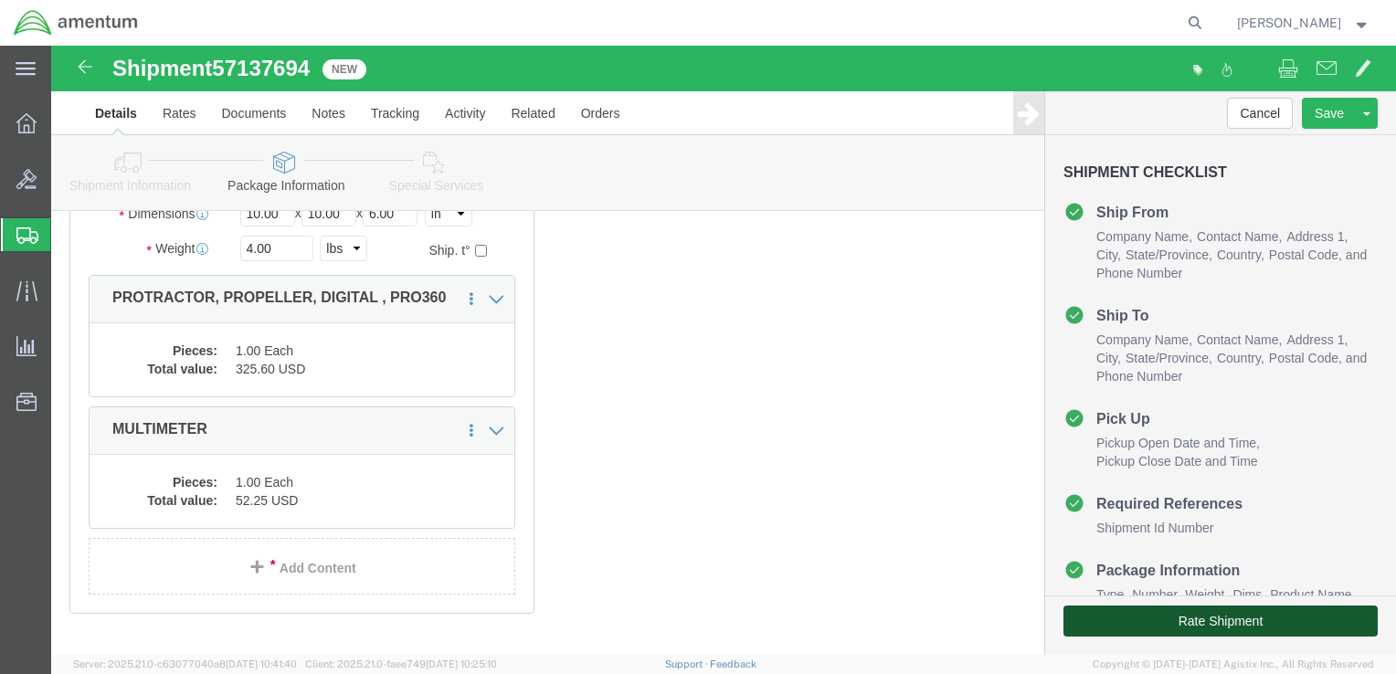
click button "Rate Shipment"
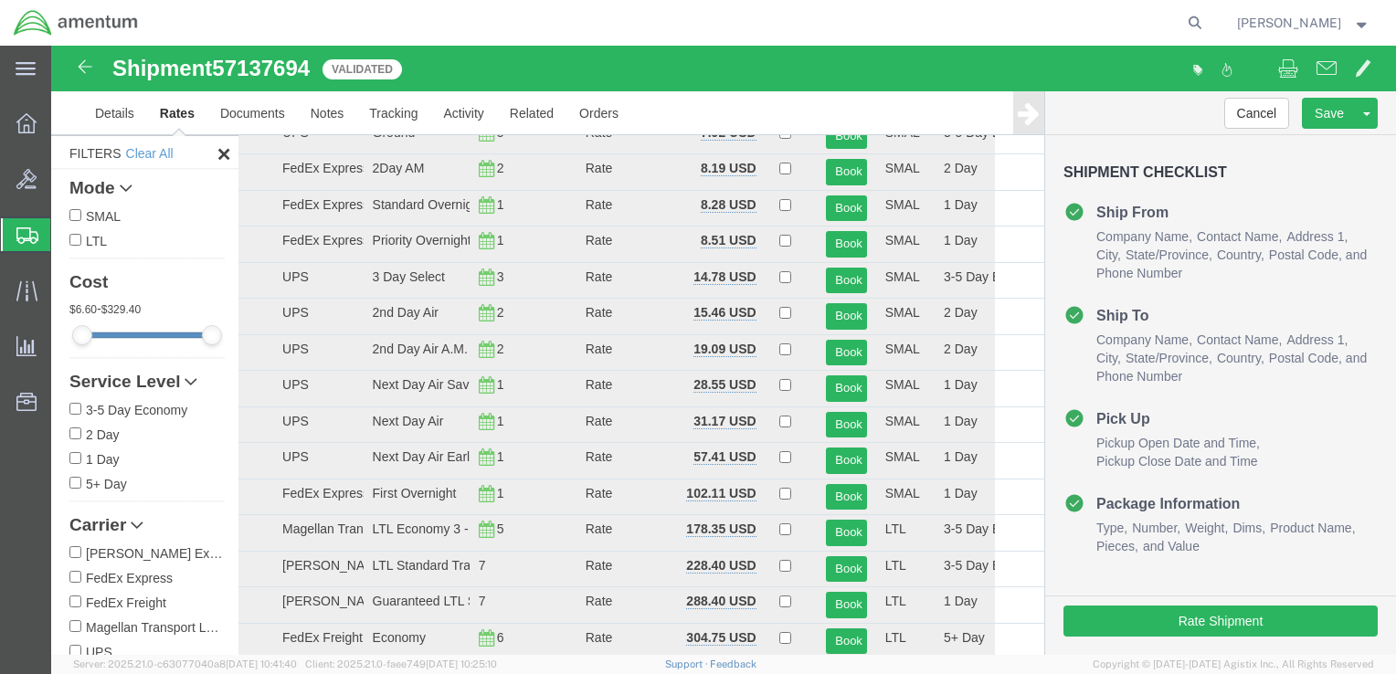
scroll to position [0, 0]
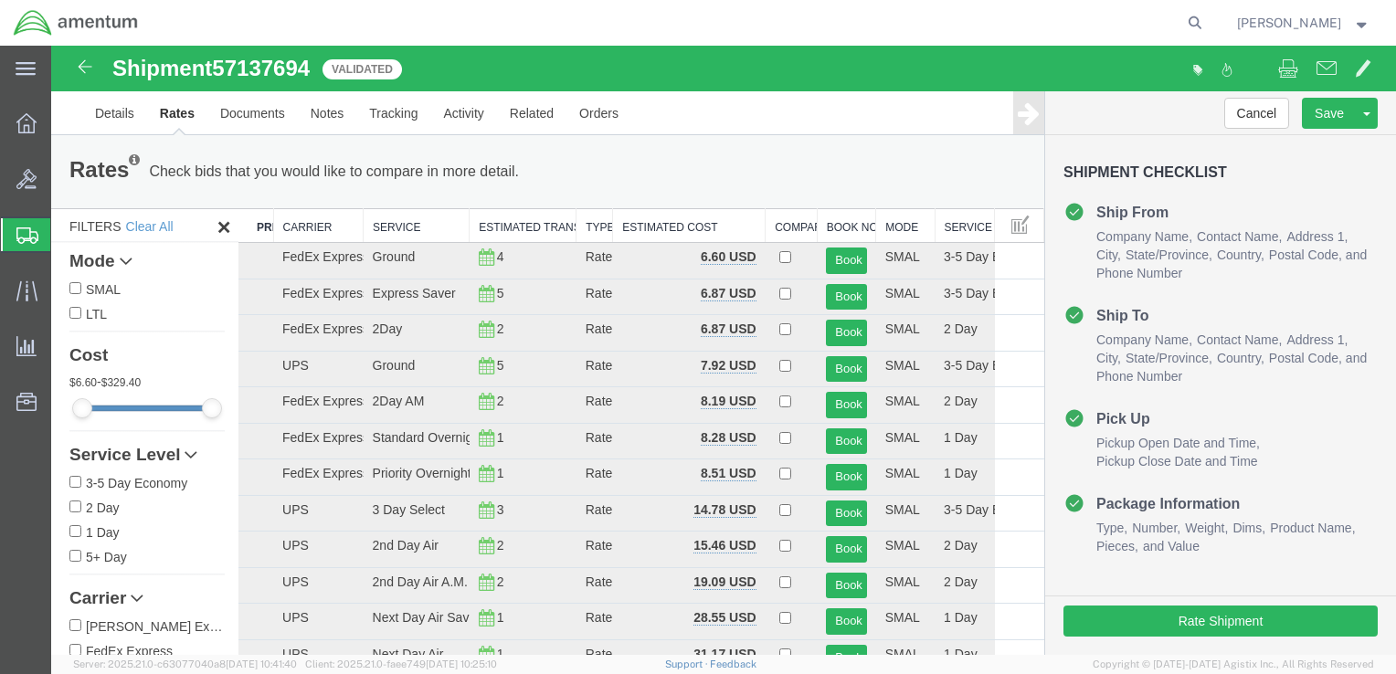
click at [735, 157] on div "Rates Check bids that you would like to compare in more detail. Compare Filter" at bounding box center [548, 171] width 984 height 37
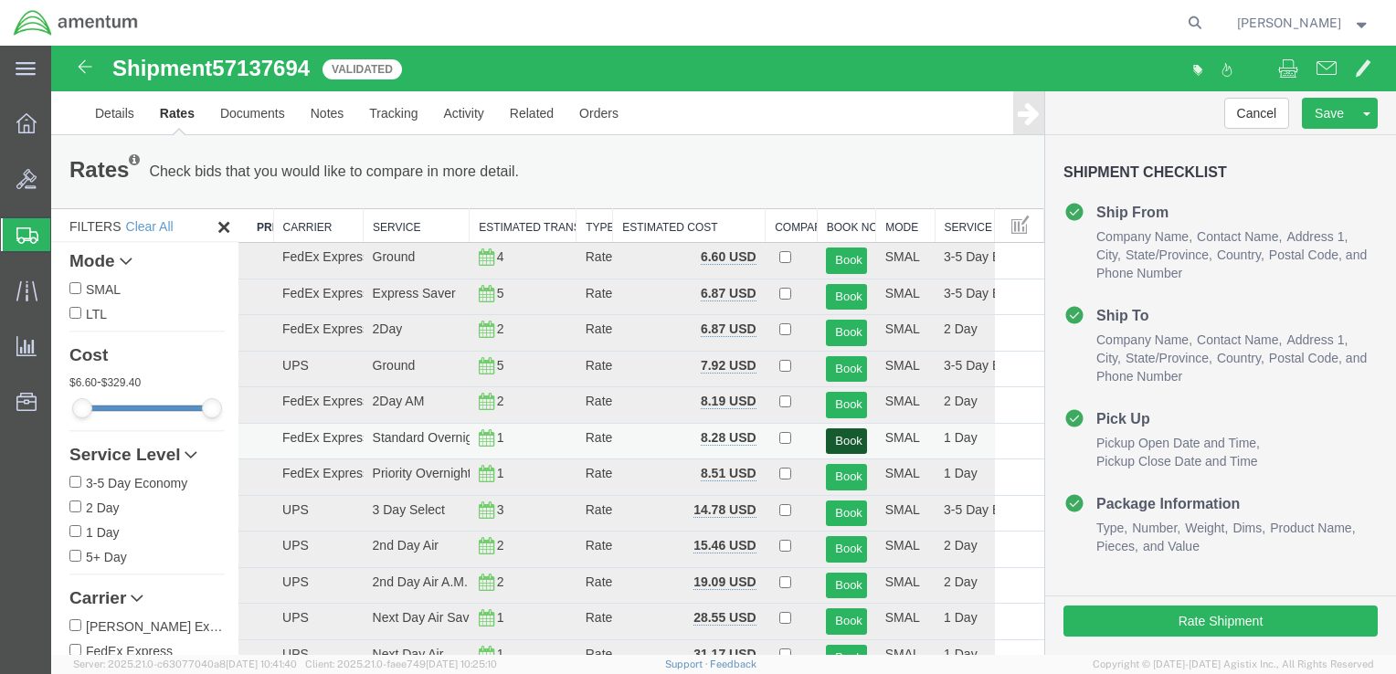
click at [840, 435] on button "Book" at bounding box center [846, 441] width 40 height 26
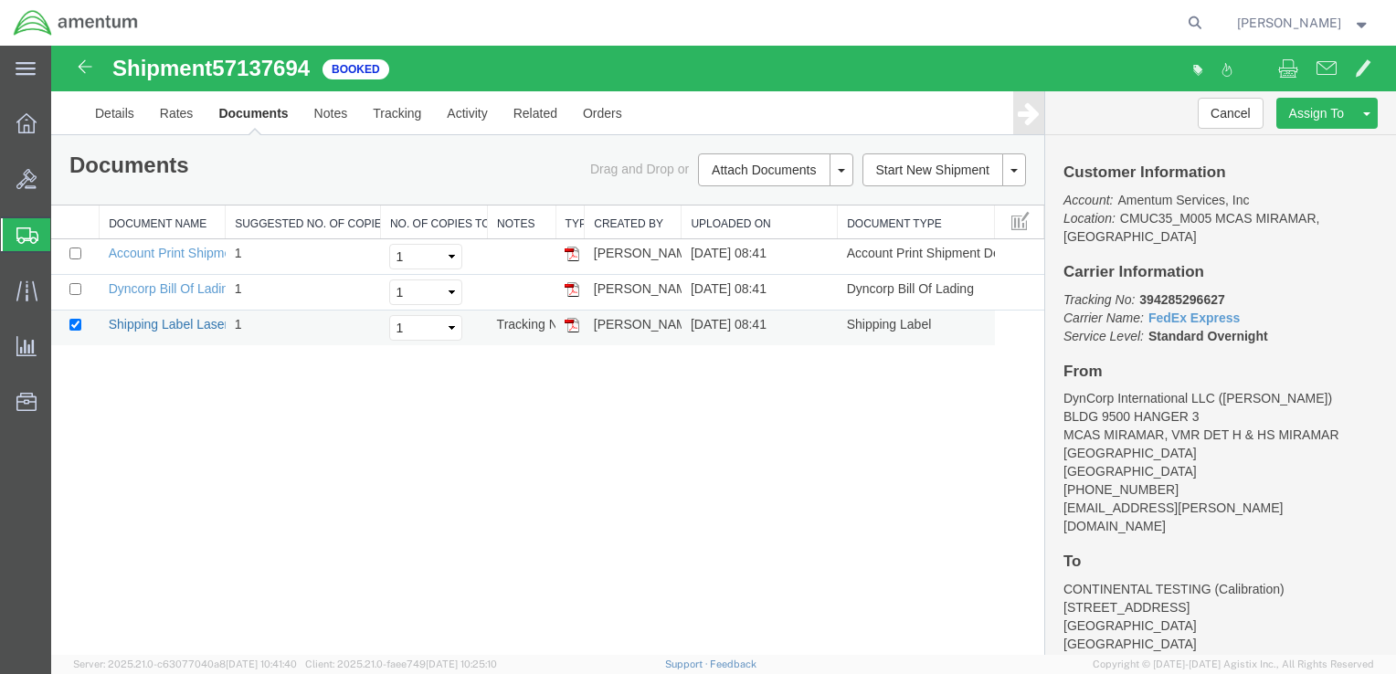
click at [175, 329] on link "Shipping Label Laser" at bounding box center [169, 324] width 121 height 15
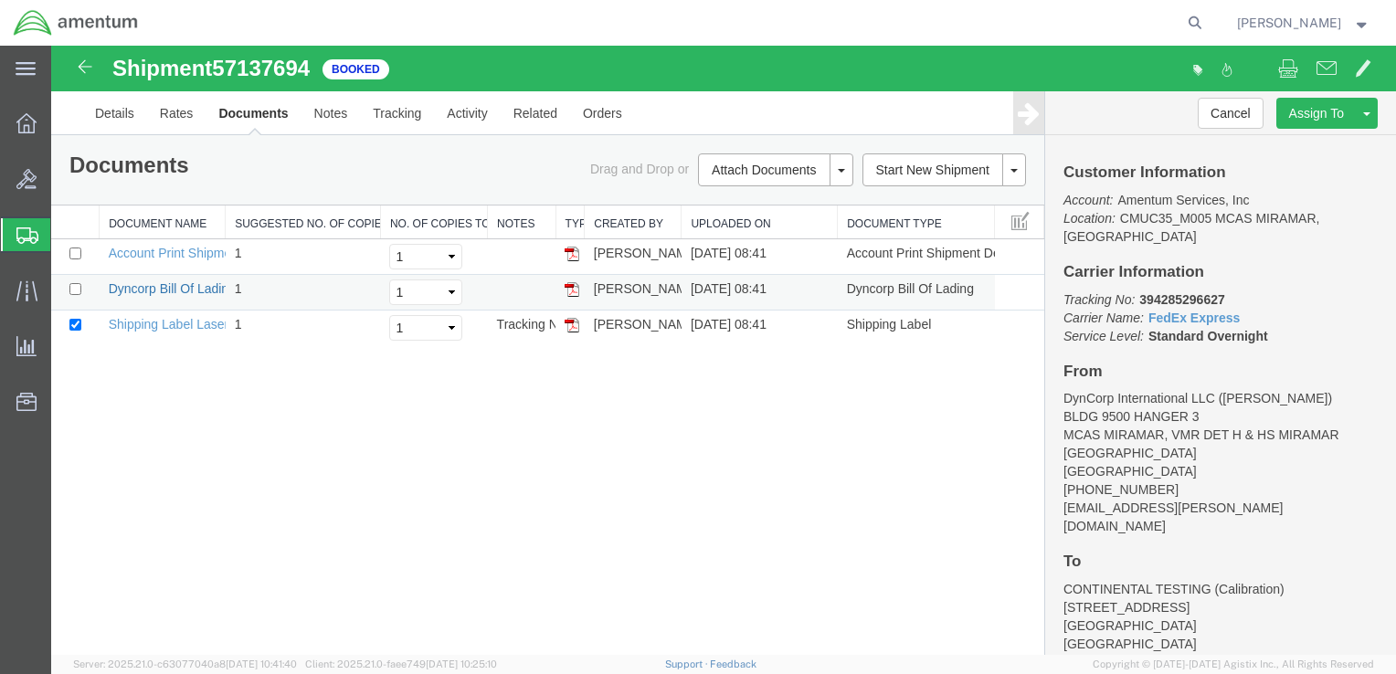
click at [135, 287] on link "Dyncorp Bill Of Lading" at bounding box center [172, 288] width 127 height 15
drag, startPoint x: 758, startPoint y: 519, endPoint x: 534, endPoint y: 59, distance: 511.1
click at [758, 519] on div "Shipment 57137694 3 of 3 Booked Details Rates Documents Notes Tracking Activity…" at bounding box center [723, 350] width 1345 height 609
